Goal: Task Accomplishment & Management: Manage account settings

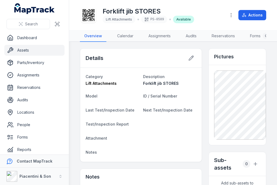
scroll to position [72, 0]
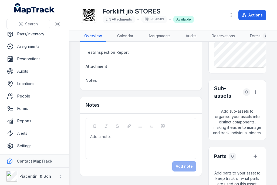
click at [27, 146] on link "Settings" at bounding box center [34, 145] width 60 height 11
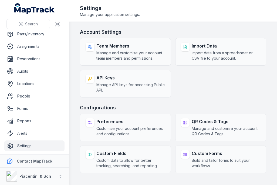
click at [116, 50] on span "Manage and customise your account team members and permissions." at bounding box center [130, 55] width 69 height 11
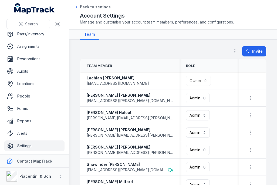
click at [248, 52] on icon at bounding box center [247, 52] width 2 height 1
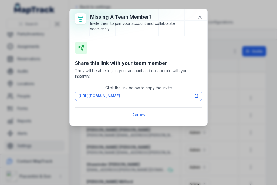
click at [198, 99] on button "[URL][DOMAIN_NAME]" at bounding box center [138, 96] width 127 height 10
click at [139, 123] on div "Share this link with your team member They will be able to join your account an…" at bounding box center [139, 80] width 138 height 89
click at [139, 116] on button "Return" at bounding box center [139, 115] width 20 height 10
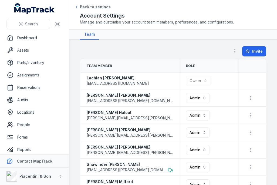
click at [26, 47] on link "Assets" at bounding box center [34, 50] width 60 height 11
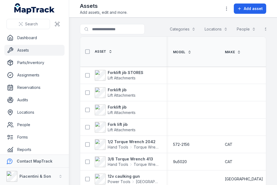
click at [57, 25] on icon at bounding box center [57, 23] width 5 height 5
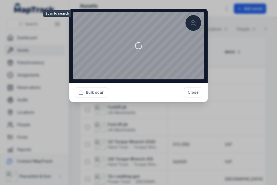
click at [197, 90] on button "Close" at bounding box center [193, 92] width 18 height 10
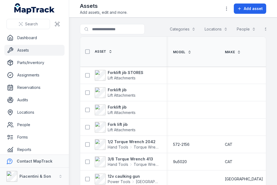
click at [43, 36] on link "Dashboard" at bounding box center [34, 37] width 60 height 11
click at [42, 37] on link "Dashboard" at bounding box center [34, 37] width 60 height 11
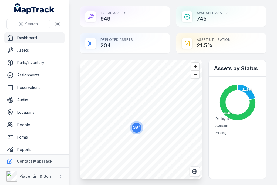
click at [44, 45] on link "Assets" at bounding box center [34, 50] width 60 height 11
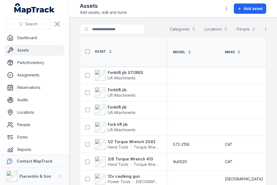
click at [131, 74] on strong "Forklift jib STORES" at bounding box center [126, 72] width 36 height 5
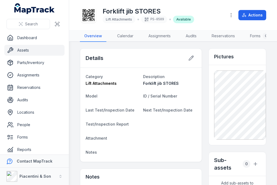
click at [60, 24] on button at bounding box center [57, 24] width 10 height 10
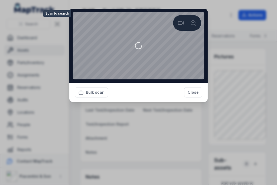
click at [193, 97] on button "Close" at bounding box center [193, 92] width 18 height 10
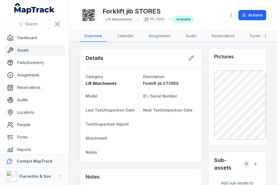
click at [13, 124] on icon at bounding box center [10, 124] width 6 height 6
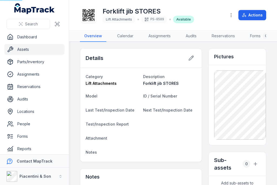
scroll to position [1, 0]
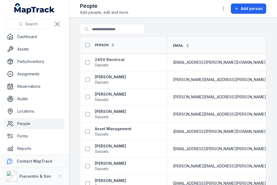
scroll to position [1, 0]
